Goal: Find specific page/section: Find specific page/section

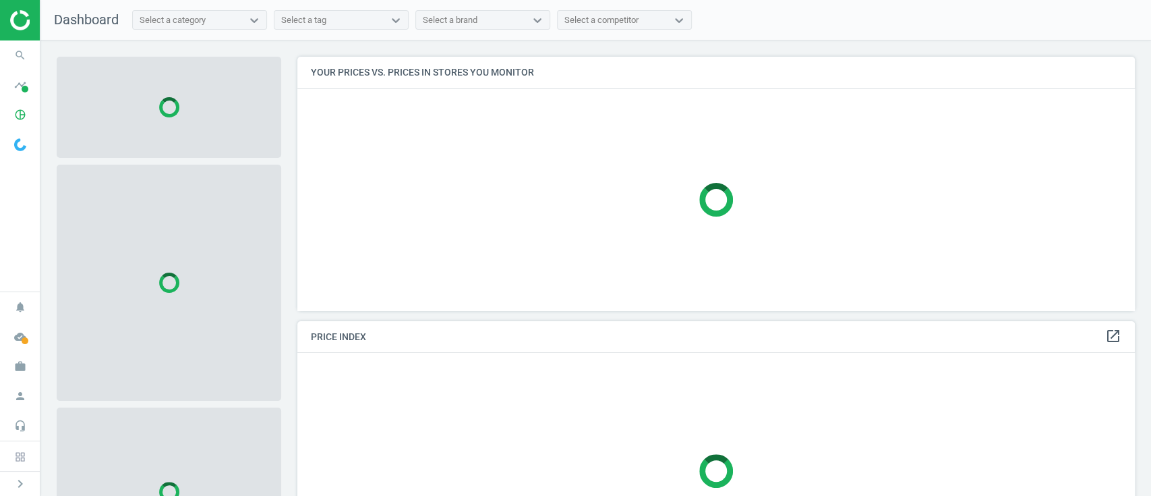
scroll to position [281, 851]
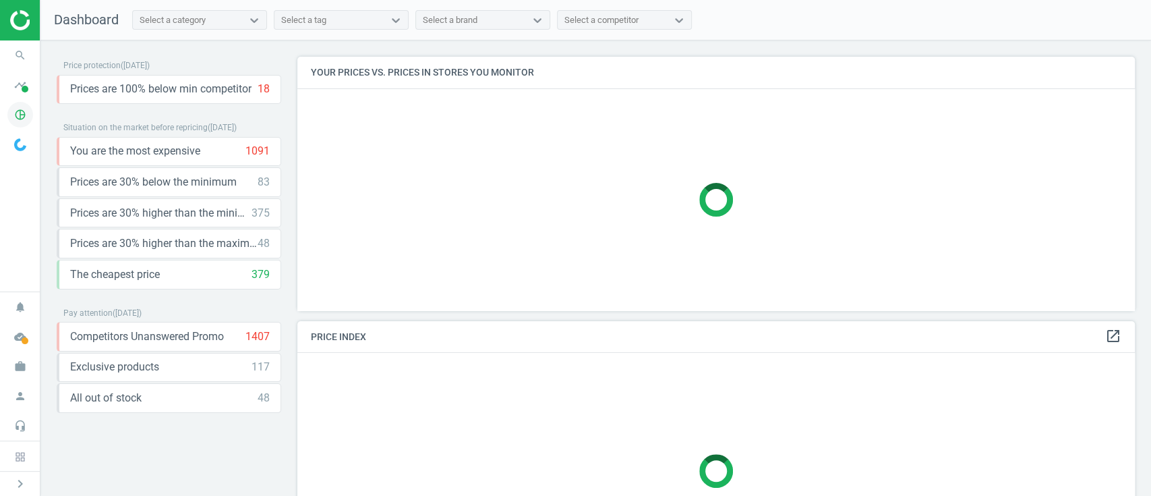
click at [20, 111] on icon "pie_chart_outlined" at bounding box center [20, 115] width 26 height 26
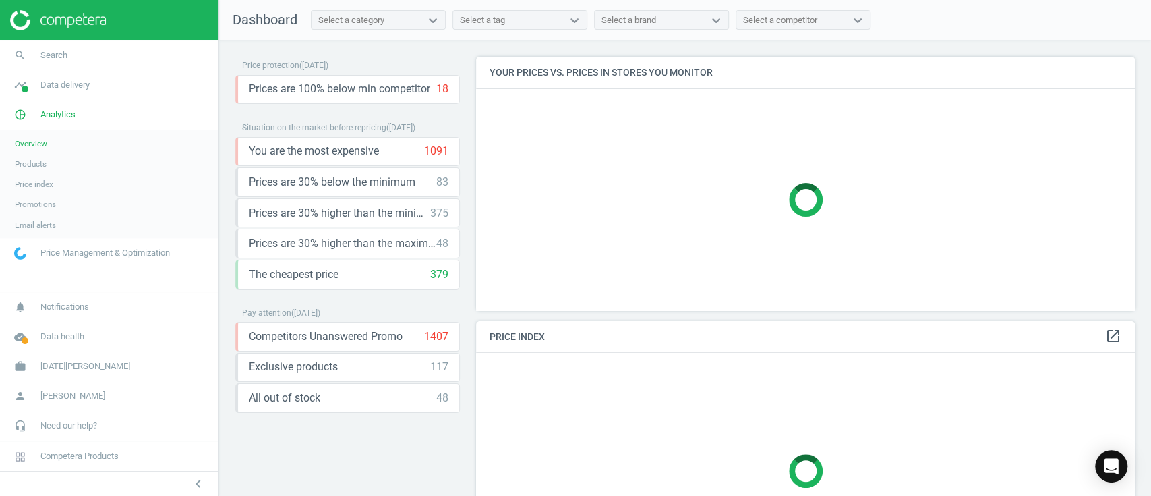
scroll to position [6, 6]
click at [42, 164] on span "Products" at bounding box center [31, 163] width 32 height 11
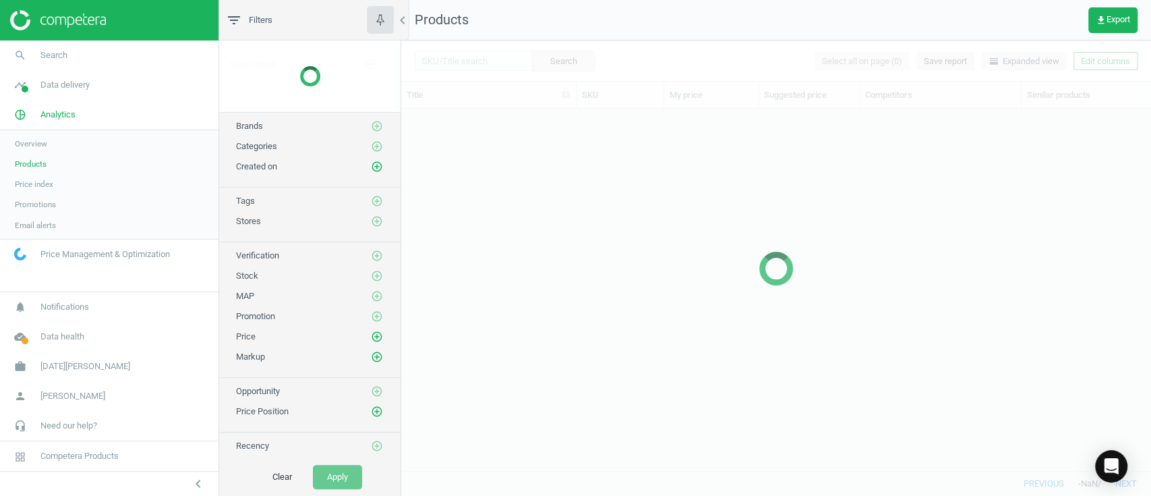
scroll to position [334, 735]
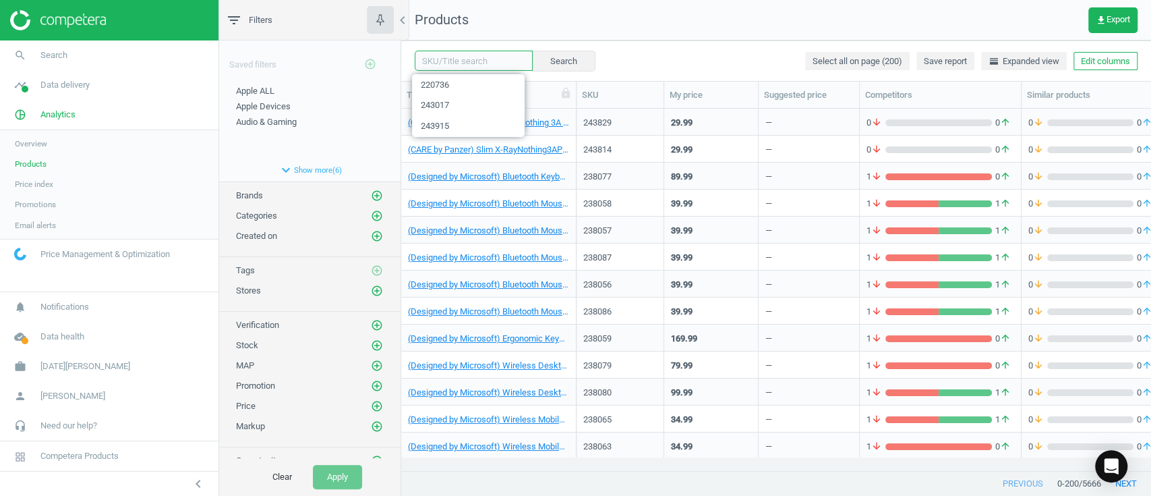
click at [473, 60] on input "text" at bounding box center [474, 61] width 118 height 20
paste input "231505"
type input "231505"
click at [473, 60] on div "231505 Search Select all on page (200) Save report horizontal_split Expanded vi…" at bounding box center [776, 267] width 750 height 455
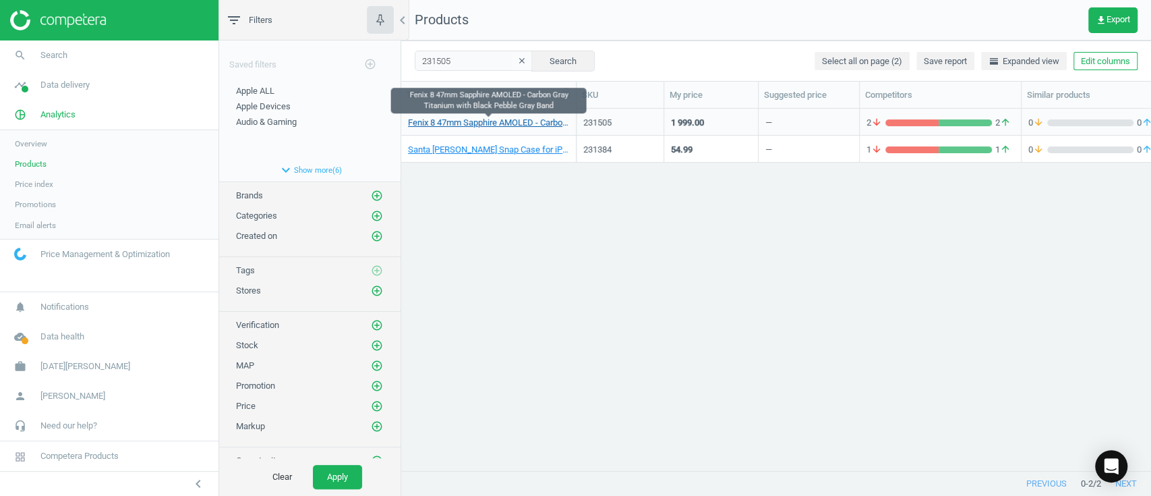
click at [478, 119] on link "Fenix 8 47mm Sapphire AMOLED - Carbon Gray Titanium with Black Pebble Gray Band" at bounding box center [488, 123] width 161 height 12
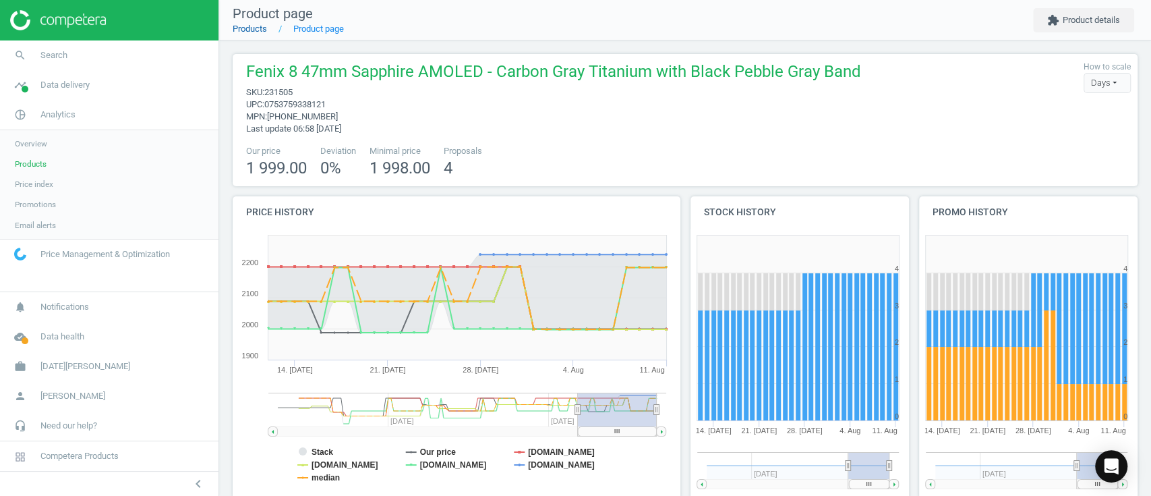
click at [255, 32] on link "Products" at bounding box center [250, 29] width 34 height 10
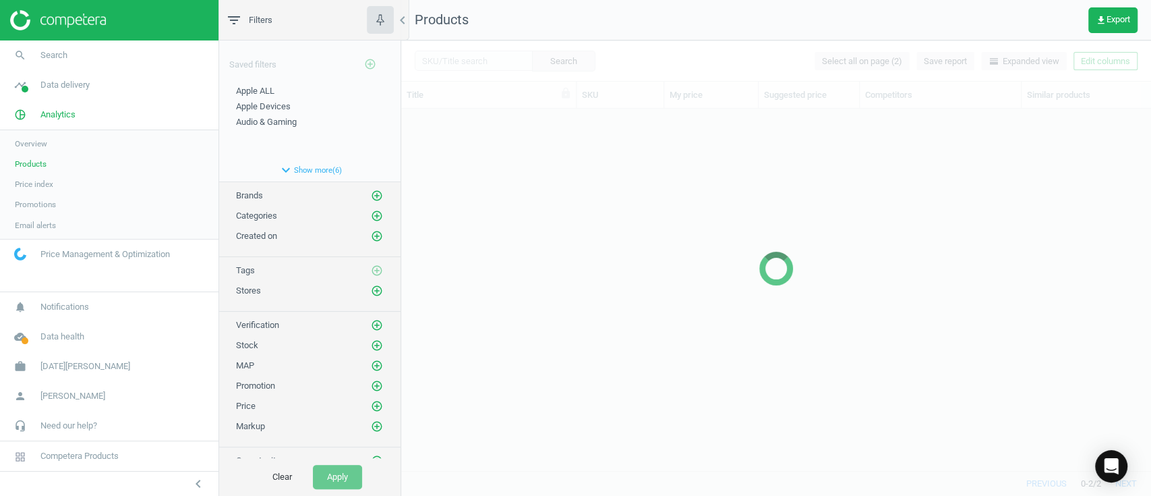
scroll to position [334, 735]
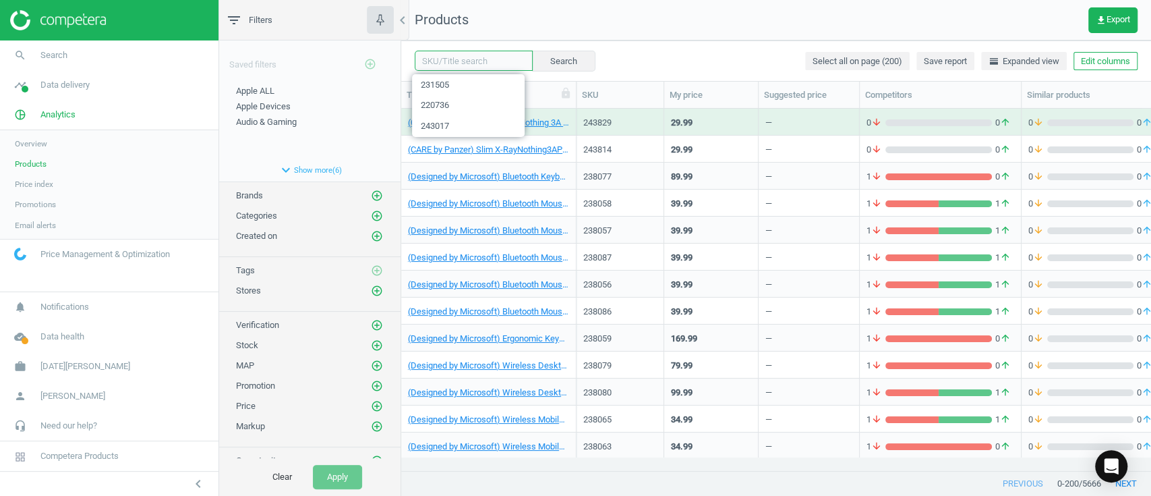
click at [464, 60] on input "text" at bounding box center [474, 61] width 118 height 20
paste input "220739"
type input "220739"
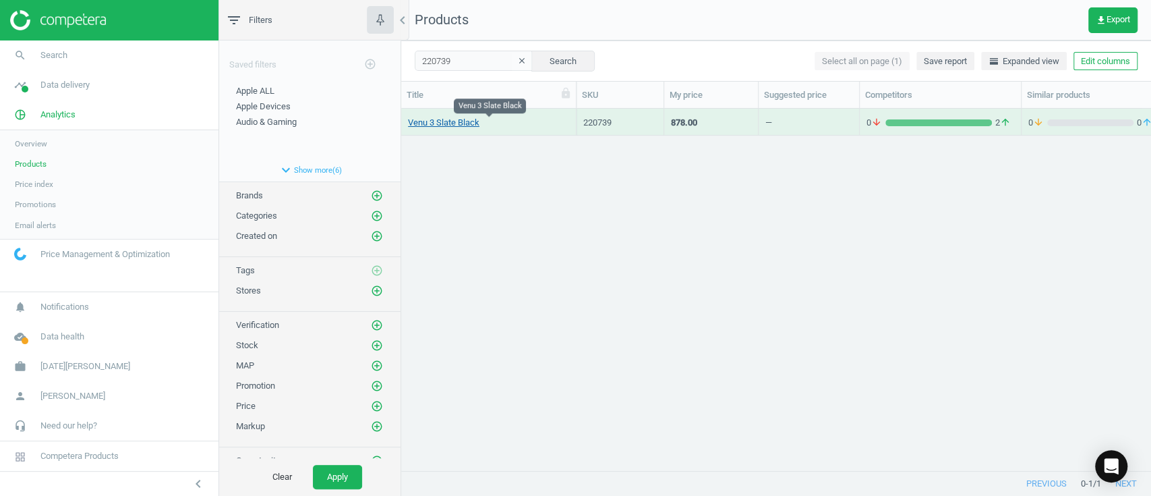
click at [461, 123] on link "Venu 3 Slate Black" at bounding box center [443, 123] width 71 height 12
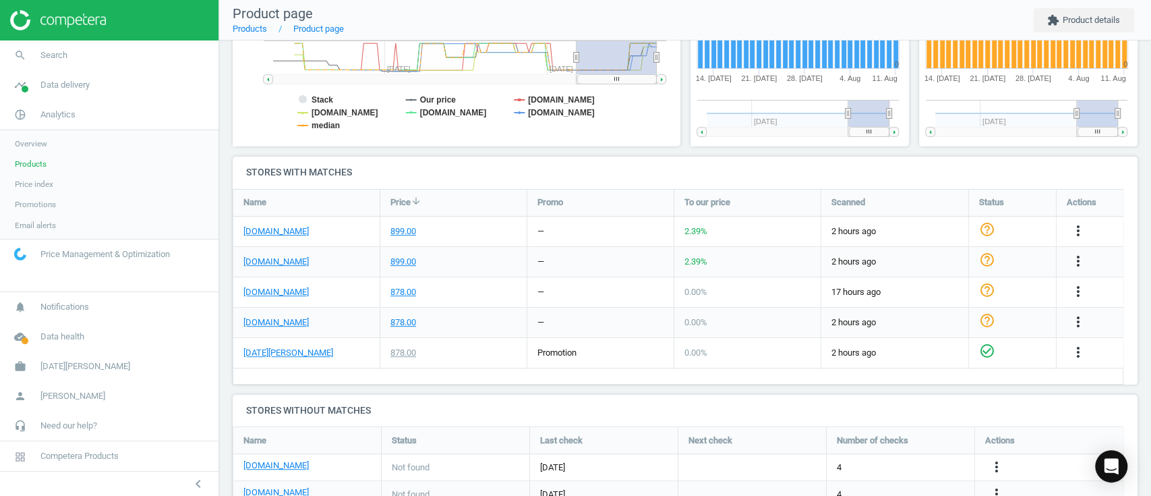
scroll to position [352, 0]
click at [260, 33] on link "Products" at bounding box center [250, 29] width 34 height 10
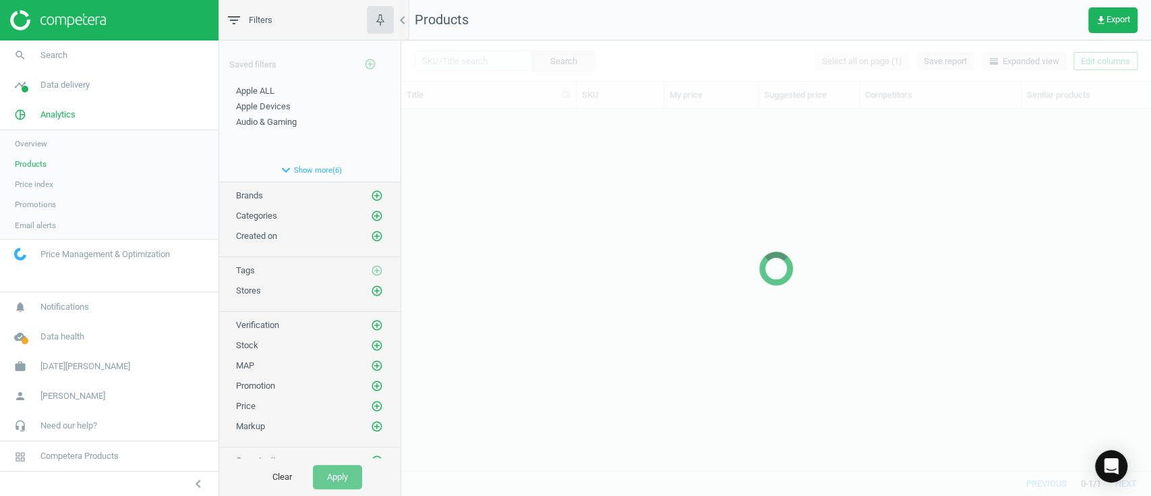
scroll to position [334, 735]
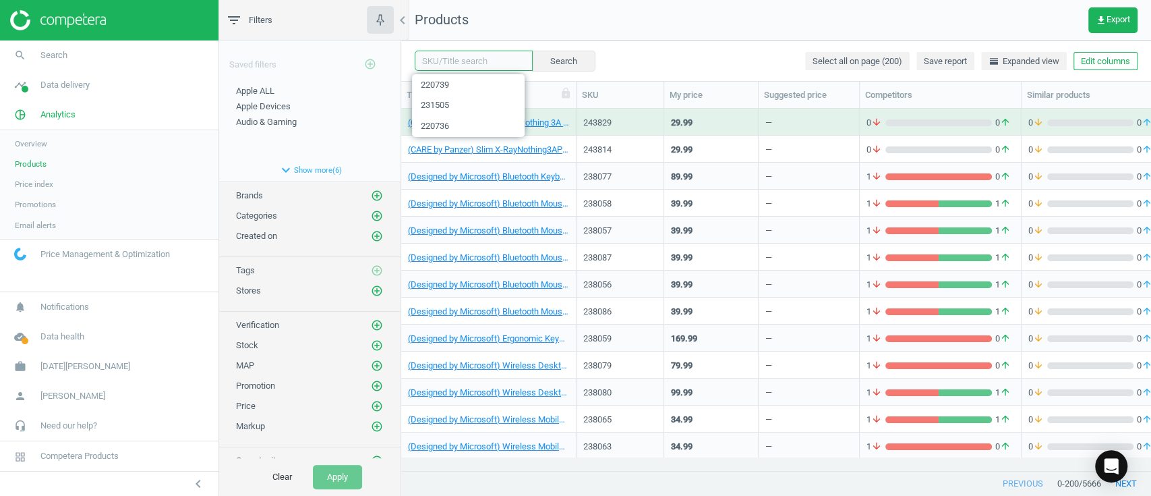
click at [474, 59] on input "text" at bounding box center [474, 61] width 118 height 20
paste input "231505"
type input "231505"
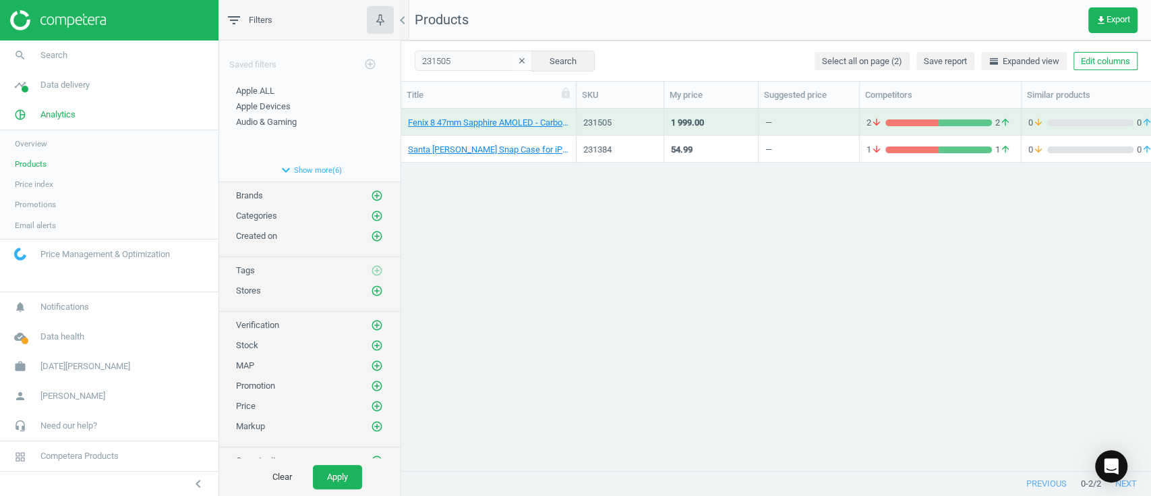
click at [460, 130] on div "Fenix 8 47mm Sapphire AMOLED - Carbon Gray Titanium with Black Pebble Gray Band" at bounding box center [488, 125] width 161 height 17
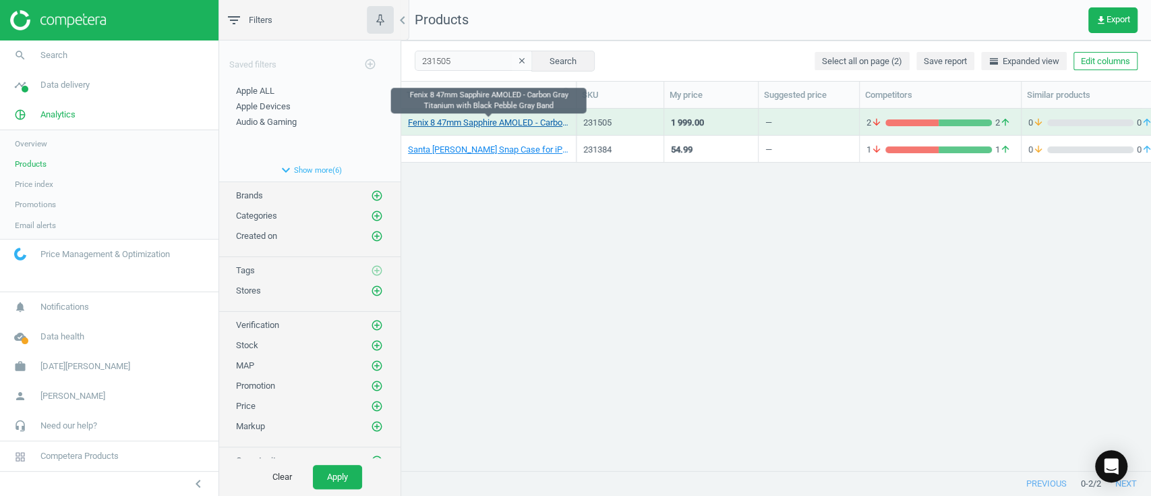
click at [477, 124] on link "Fenix 8 47mm Sapphire AMOLED - Carbon Gray Titanium with Black Pebble Gray Band" at bounding box center [488, 123] width 161 height 12
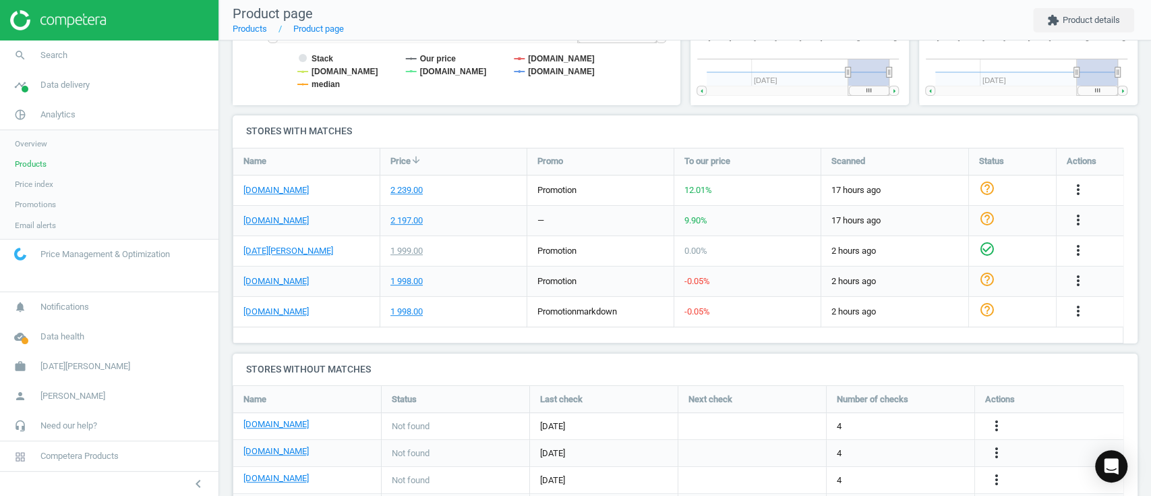
scroll to position [42, 0]
